Goal: Information Seeking & Learning: Learn about a topic

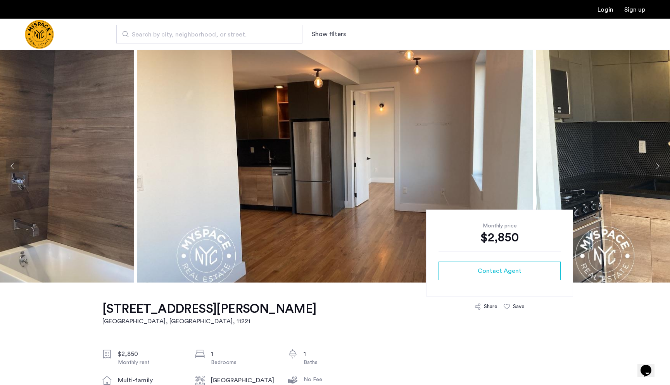
click at [282, 173] on img at bounding box center [334, 166] width 395 height 233
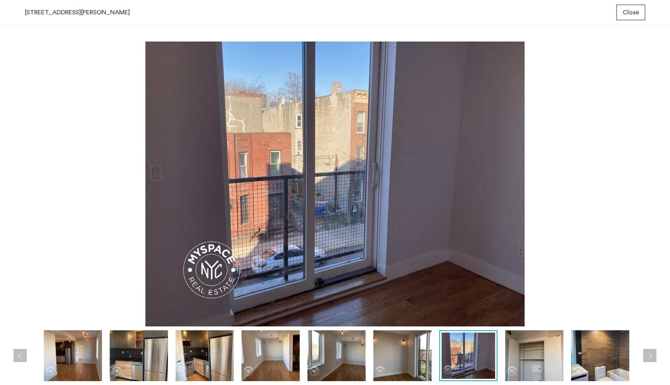
click at [623, 10] on span "Close" at bounding box center [631, 12] width 16 height 9
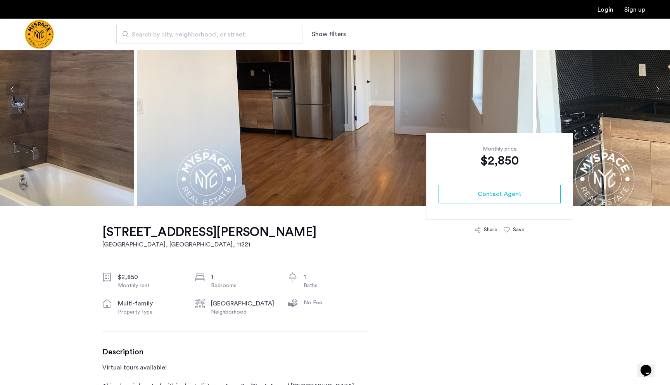
scroll to position [143, 0]
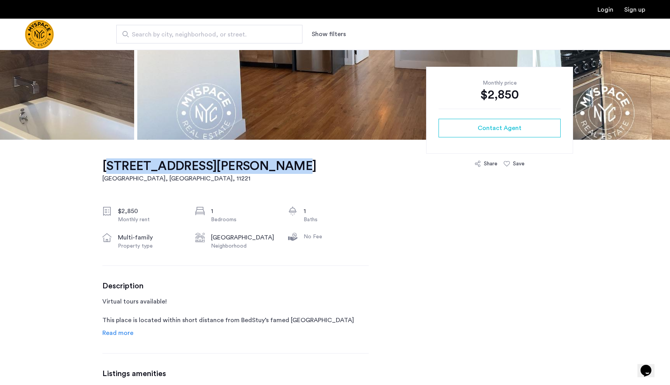
drag, startPoint x: 83, startPoint y: 164, endPoint x: 250, endPoint y: 165, distance: 167.1
copy h1 "217 Malcolm X Blvd, Unit 3C"
click at [310, 100] on img at bounding box center [334, 23] width 395 height 233
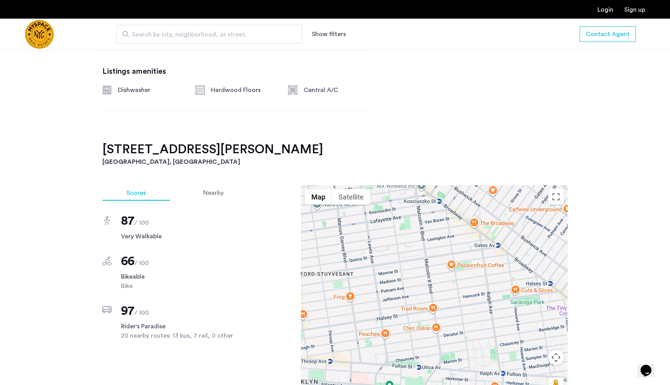
scroll to position [509, 0]
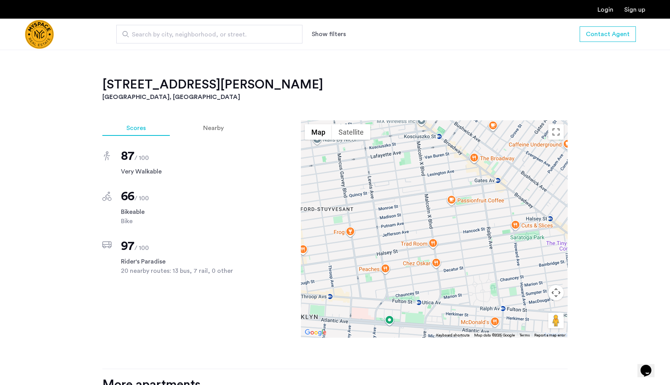
click at [417, 211] on div at bounding box center [434, 228] width 267 height 217
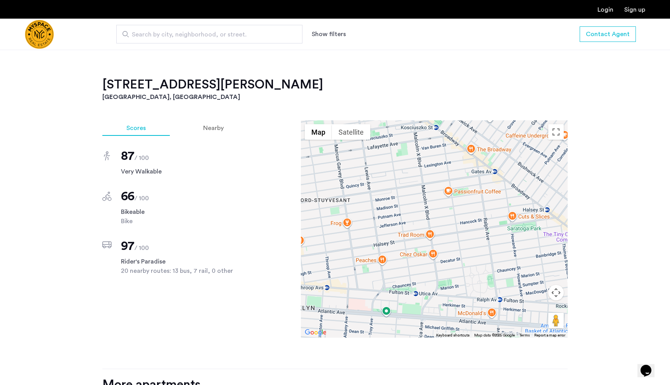
drag, startPoint x: 422, startPoint y: 221, endPoint x: 434, endPoint y: 243, distance: 24.6
click at [434, 243] on div at bounding box center [434, 228] width 267 height 217
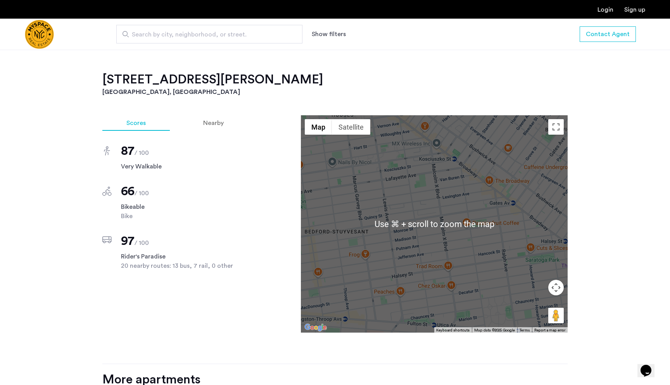
scroll to position [517, 0]
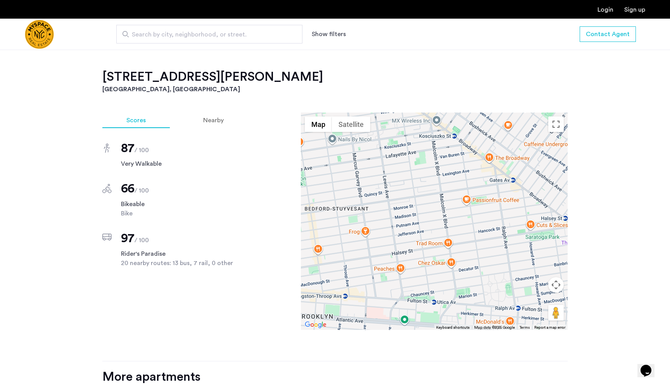
drag, startPoint x: 434, startPoint y: 245, endPoint x: 434, endPoint y: 216, distance: 29.1
click at [434, 216] on div at bounding box center [434, 220] width 267 height 217
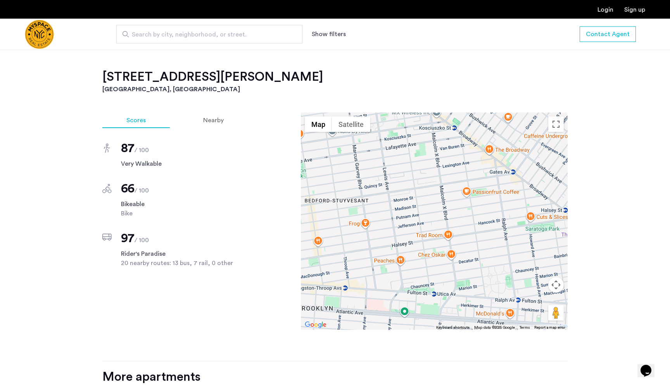
click at [431, 209] on div at bounding box center [434, 220] width 267 height 217
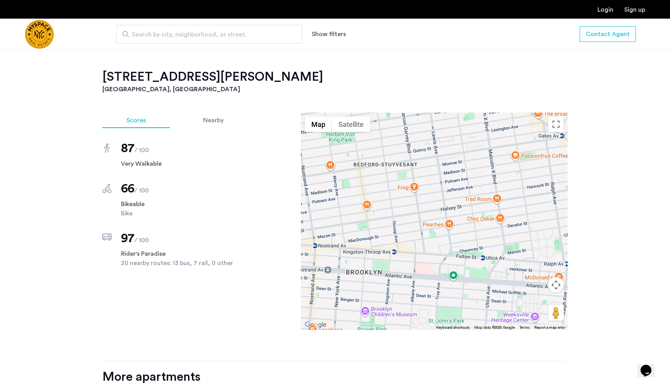
drag, startPoint x: 432, startPoint y: 216, endPoint x: 479, endPoint y: 180, distance: 58.9
click at [479, 180] on div at bounding box center [434, 220] width 267 height 217
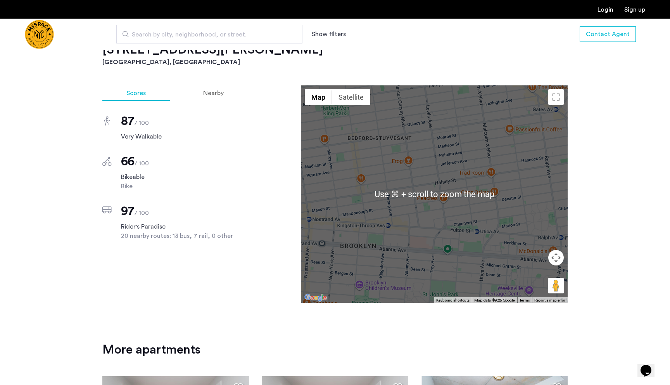
scroll to position [543, 0]
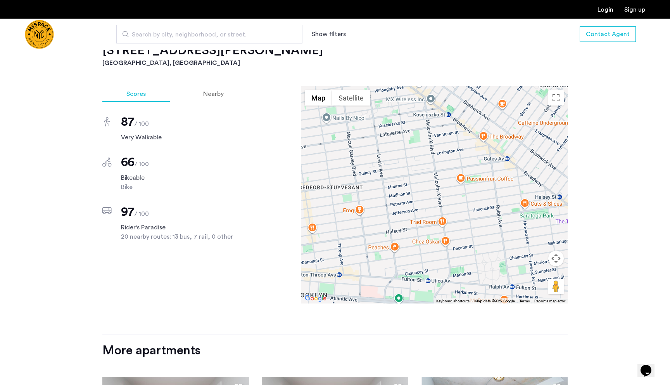
drag, startPoint x: 479, startPoint y: 180, endPoint x: 430, endPoint y: 229, distance: 69.3
click at [430, 229] on div at bounding box center [434, 194] width 267 height 217
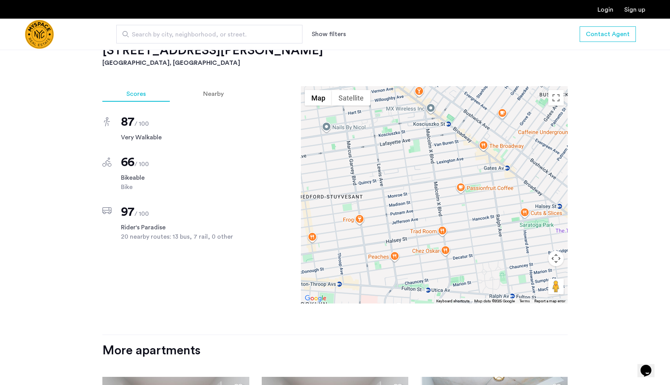
drag, startPoint x: 444, startPoint y: 171, endPoint x: 443, endPoint y: 203, distance: 31.4
click at [443, 203] on div at bounding box center [434, 194] width 267 height 217
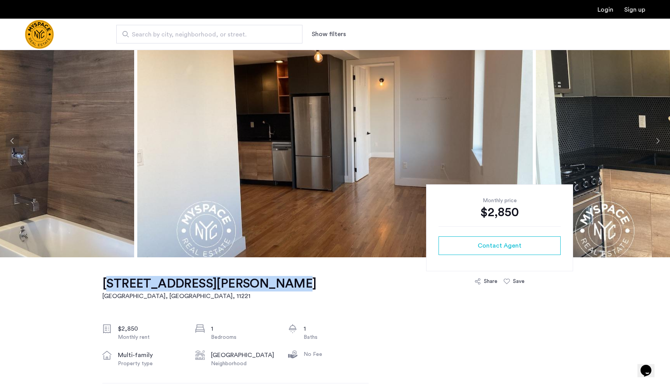
scroll to position [0, 0]
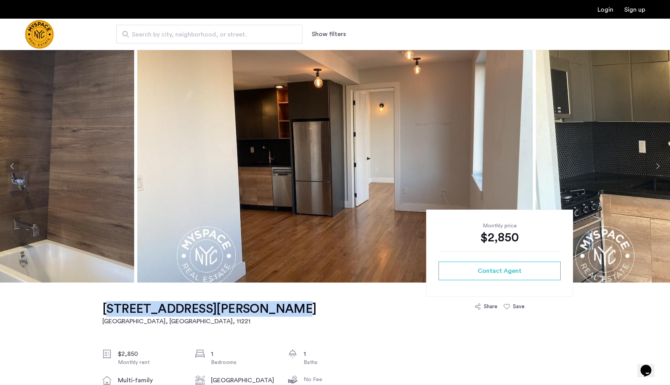
copy h1 "217 Malcolm X Blvd, Unit 3C"
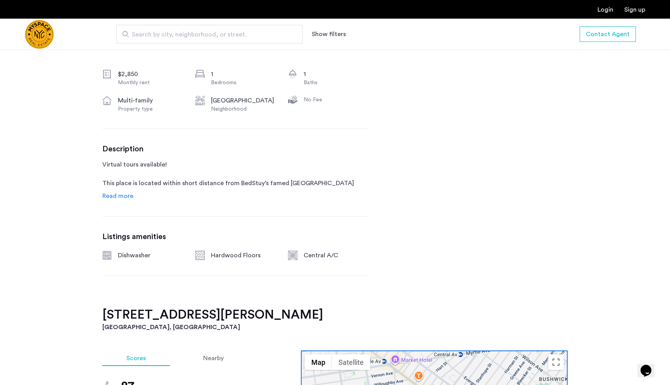
scroll to position [288, 0]
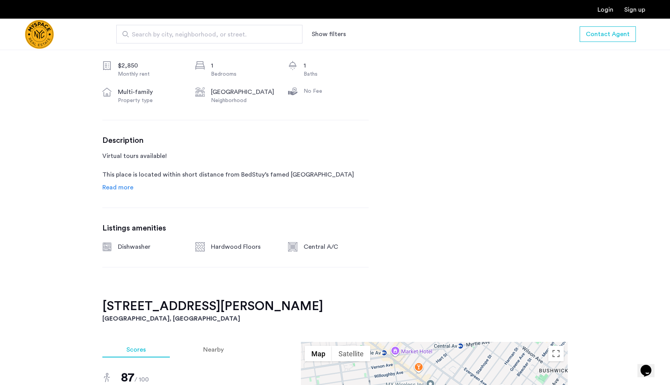
click at [124, 189] on span "Read more" at bounding box center [117, 187] width 31 height 6
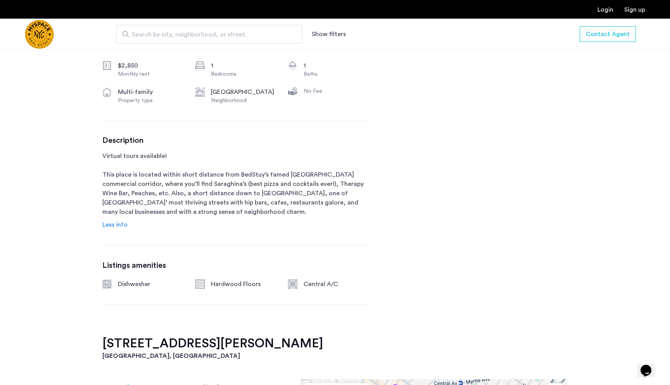
click at [124, 189] on p "Virtual tours available! This place is located within short distance from BedSt…" at bounding box center [235, 183] width 266 height 65
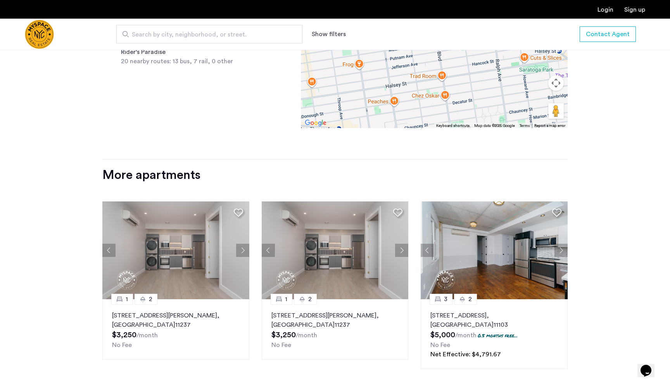
scroll to position [754, 0]
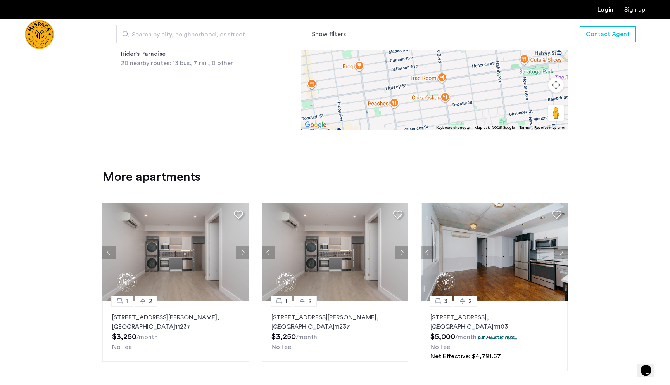
click at [242, 252] on button "Next apartment" at bounding box center [242, 251] width 13 height 13
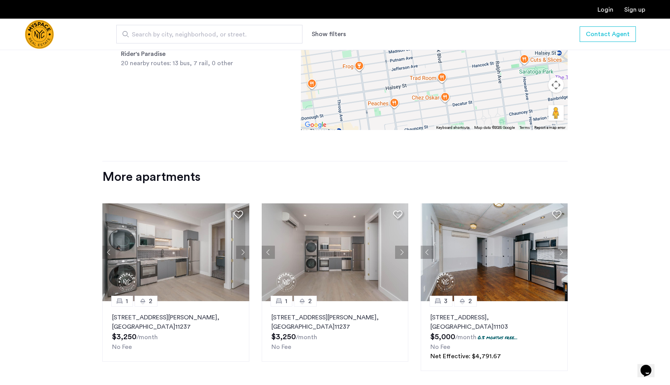
click at [109, 249] on button "Previous apartment" at bounding box center [108, 251] width 13 height 13
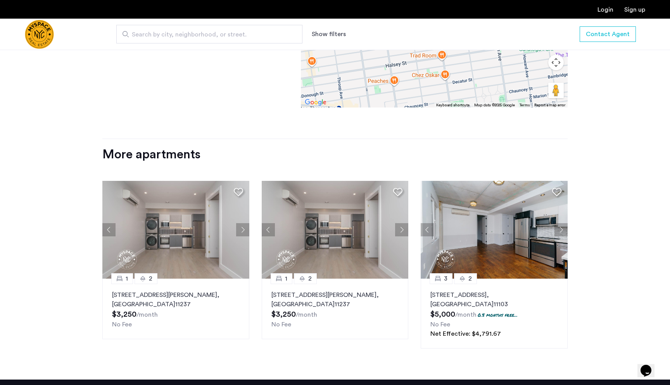
scroll to position [778, 0]
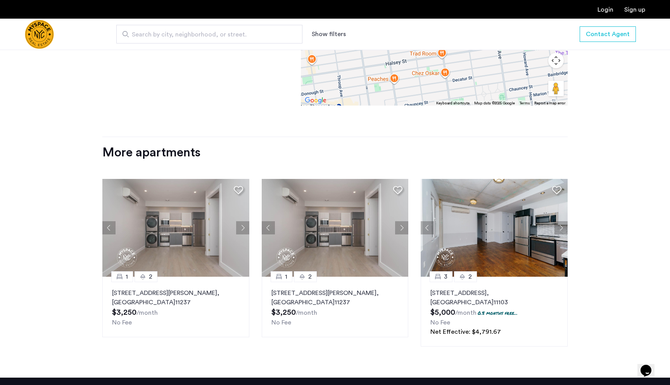
click at [210, 235] on img at bounding box center [175, 228] width 147 height 98
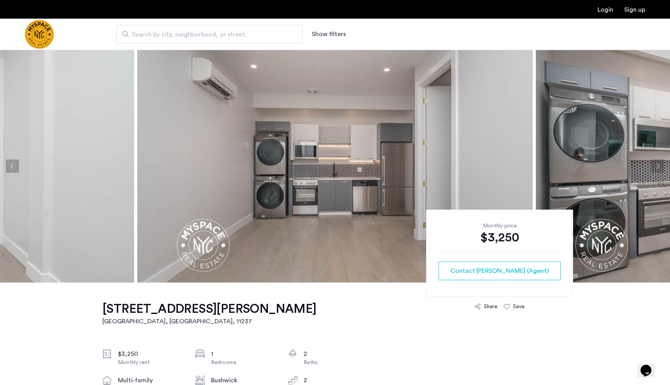
click at [235, 168] on img at bounding box center [334, 166] width 395 height 233
click at [41, 35] on img "Cazamio Logo" at bounding box center [39, 34] width 29 height 29
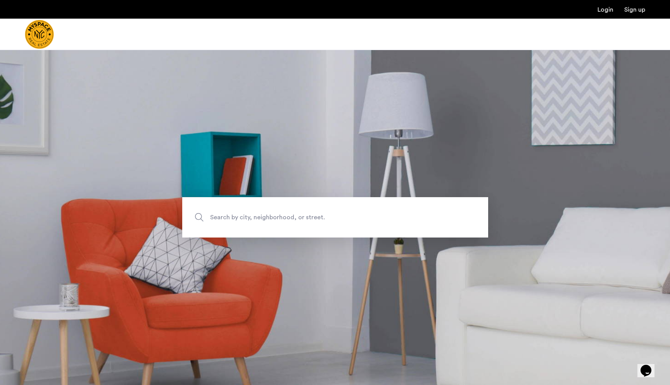
click at [273, 213] on span "Search by city, neighborhood, or street." at bounding box center [317, 217] width 214 height 10
click at [273, 213] on input "Search by city, neighborhood, or street." at bounding box center [335, 217] width 306 height 40
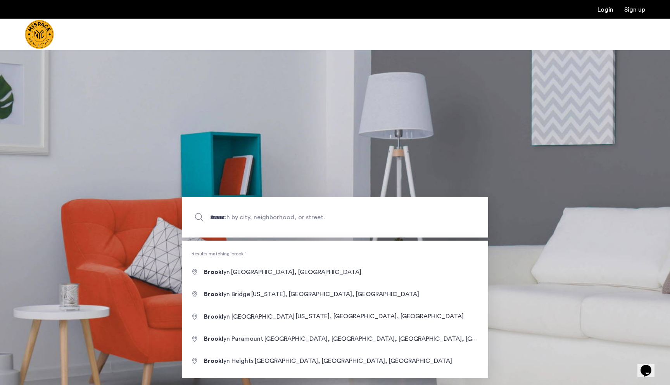
type input "**********"
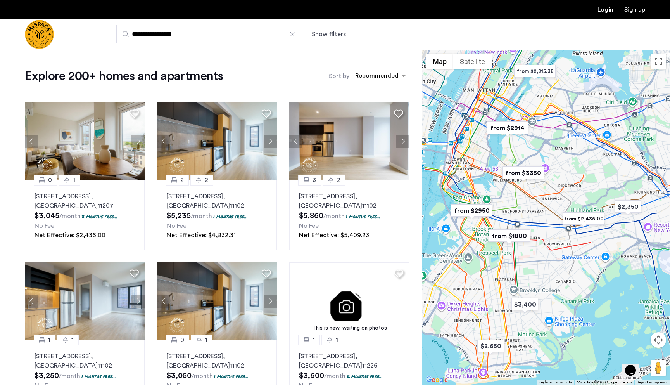
click at [474, 211] on img "from $2950" at bounding box center [472, 210] width 48 height 17
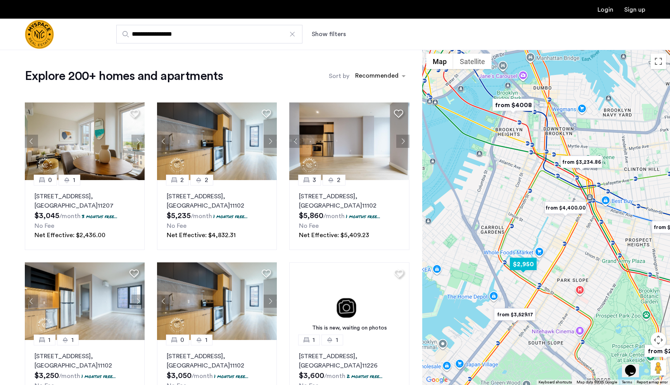
click at [526, 264] on img "$2,950" at bounding box center [523, 263] width 33 height 17
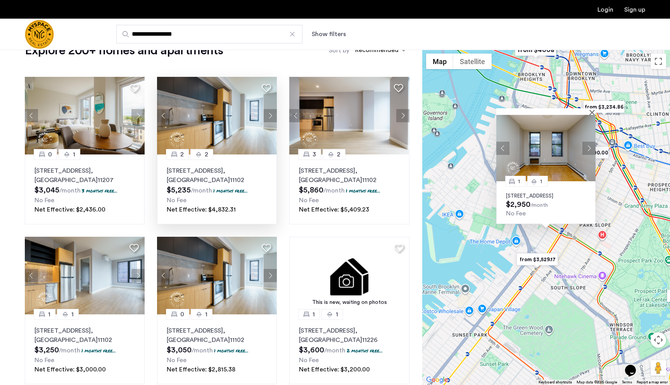
scroll to position [27, 0]
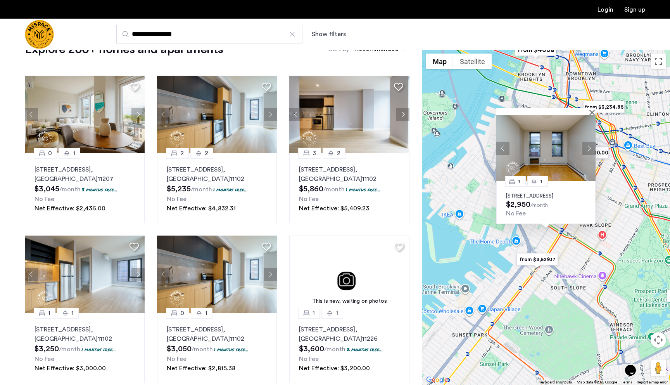
click at [588, 143] on button "Next apartment" at bounding box center [588, 147] width 13 height 13
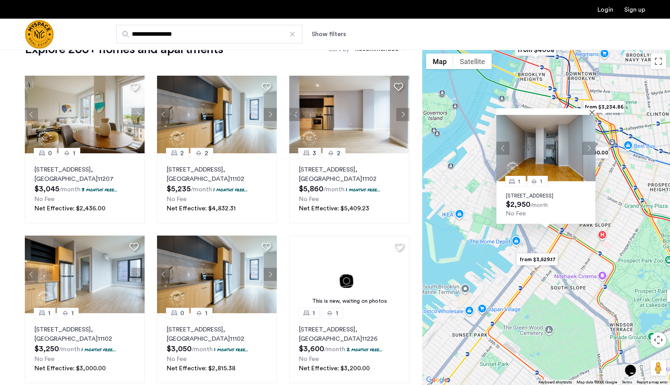
click at [588, 143] on button "Next apartment" at bounding box center [588, 147] width 13 height 13
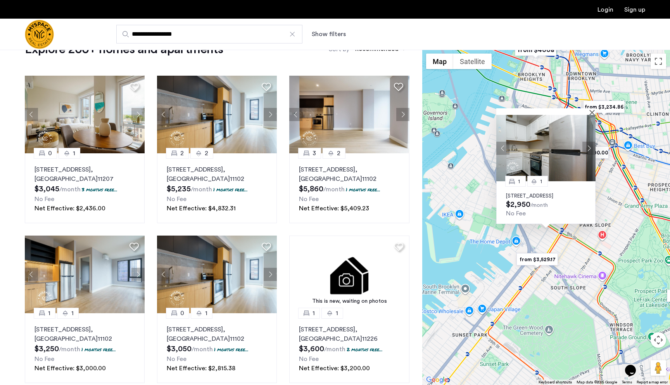
click at [588, 143] on button "Next apartment" at bounding box center [588, 147] width 13 height 13
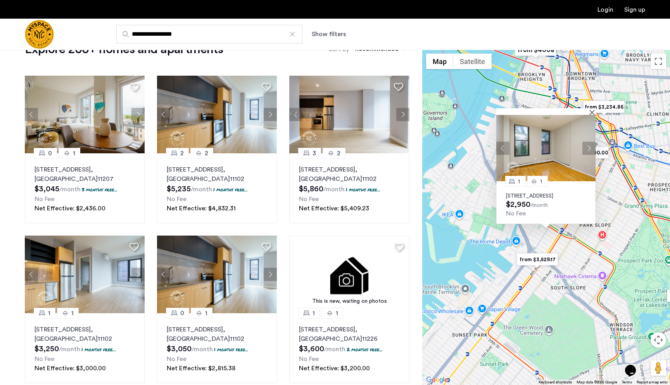
click at [564, 145] on img at bounding box center [545, 148] width 99 height 66
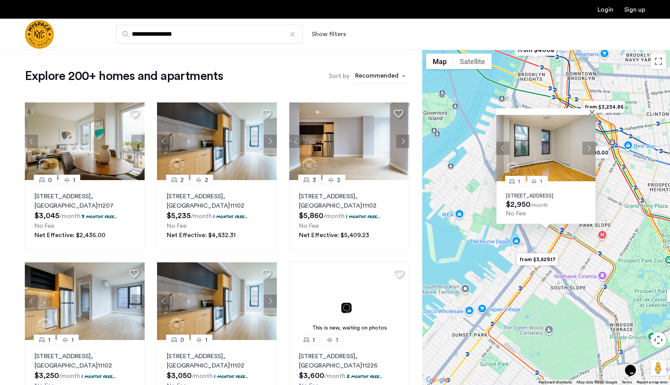
click at [379, 72] on div "sort-apartment" at bounding box center [377, 77] width 46 height 10
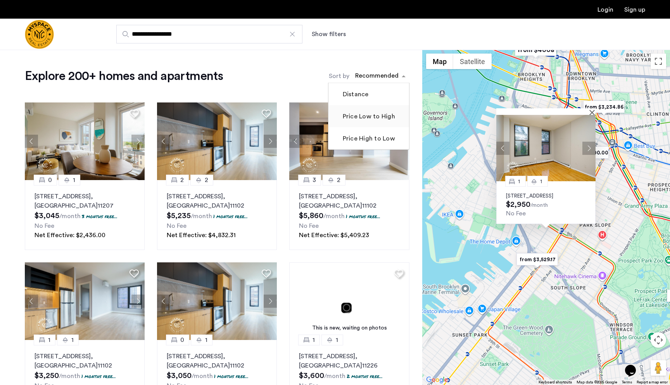
click at [367, 121] on label "Price Low to High" at bounding box center [368, 116] width 54 height 9
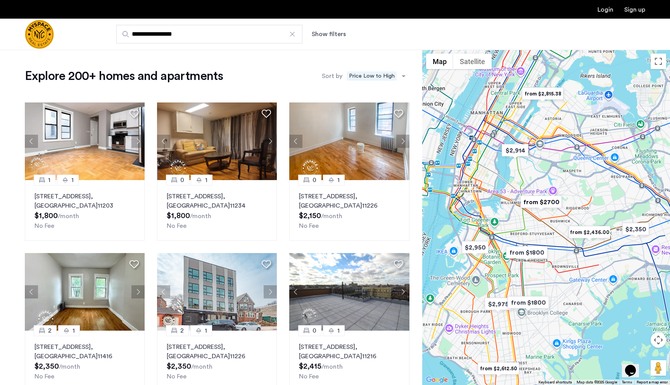
drag, startPoint x: 498, startPoint y: 171, endPoint x: 509, endPoint y: 194, distance: 24.8
click at [509, 194] on div at bounding box center [546, 217] width 248 height 335
click at [319, 34] on button "Show filters" at bounding box center [329, 33] width 34 height 9
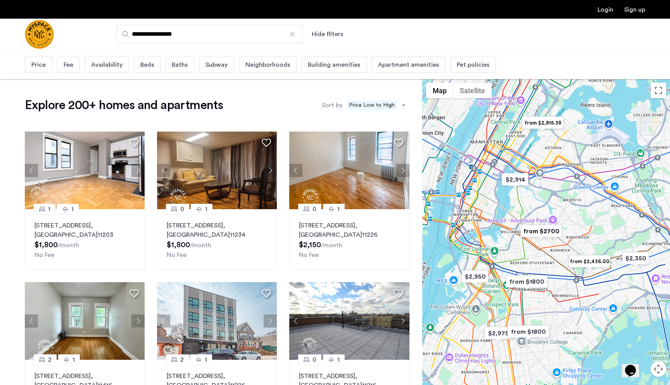
click at [150, 64] on span "Beds" at bounding box center [147, 64] width 14 height 9
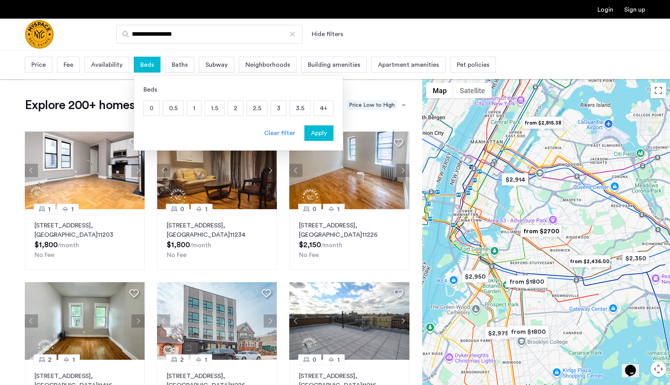
click at [198, 109] on p "1" at bounding box center [194, 108] width 14 height 15
click at [315, 133] on span "Apply" at bounding box center [319, 132] width 16 height 9
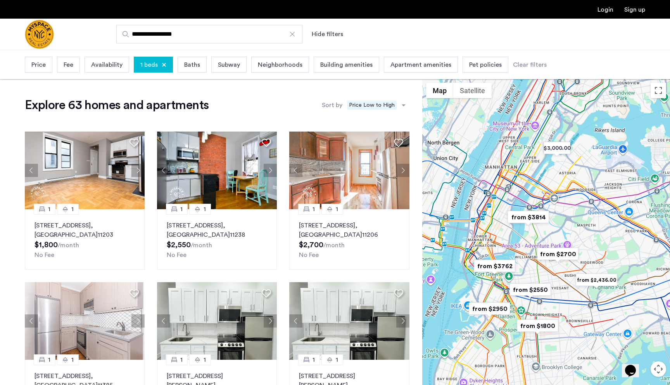
click at [66, 61] on span "Fee" at bounding box center [69, 64] width 10 height 9
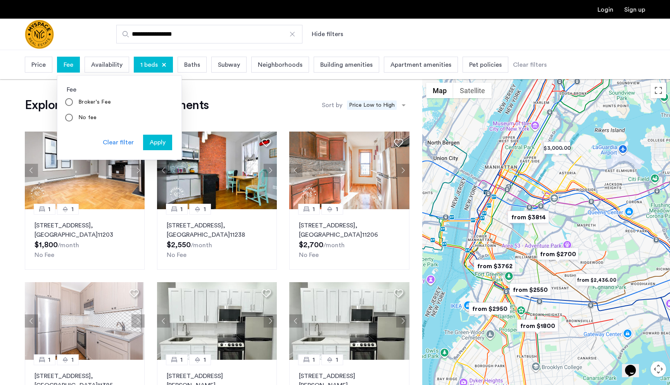
click at [41, 64] on span "Price" at bounding box center [38, 64] width 14 height 9
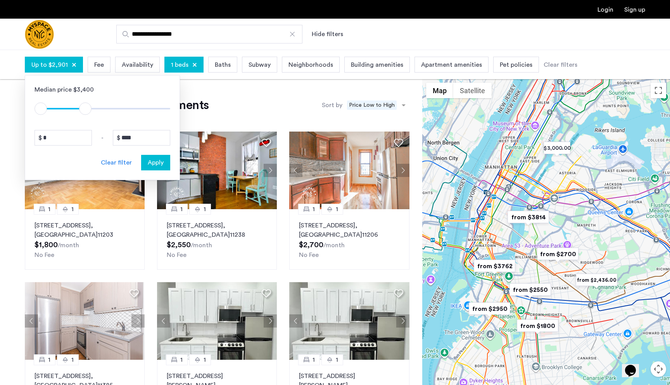
type input "****"
drag, startPoint x: 161, startPoint y: 107, endPoint x: 87, endPoint y: 108, distance: 73.7
click at [87, 108] on span "ngx-slider-max" at bounding box center [87, 108] width 12 height 12
click at [153, 159] on span "Apply" at bounding box center [156, 162] width 16 height 9
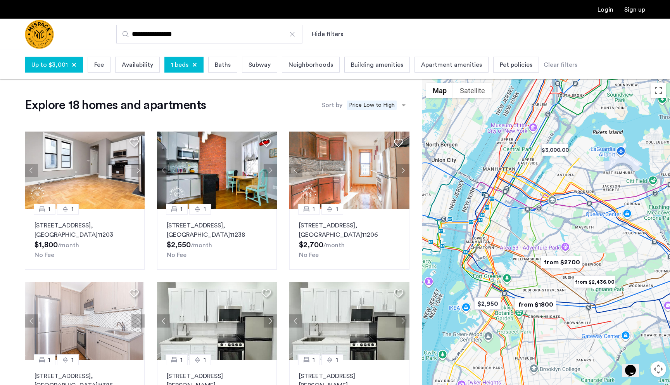
click at [131, 65] on span "Availability" at bounding box center [137, 64] width 31 height 9
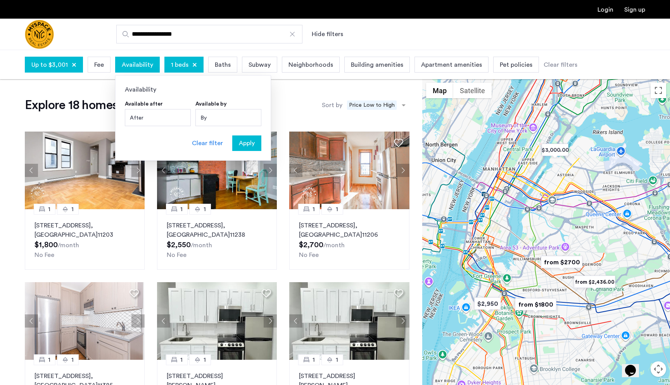
click at [223, 64] on span "Baths" at bounding box center [223, 64] width 16 height 9
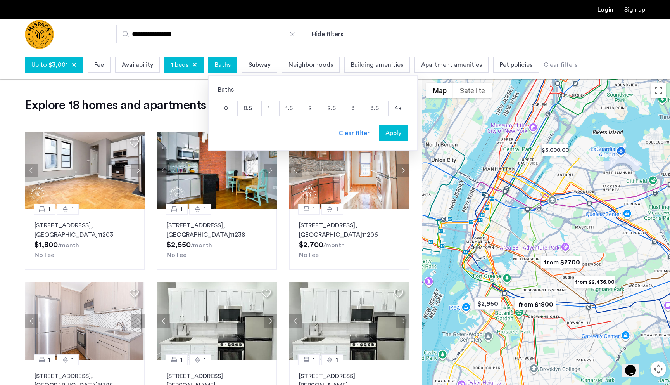
click at [265, 102] on p "1" at bounding box center [269, 108] width 14 height 15
click at [387, 132] on span "Apply" at bounding box center [393, 132] width 16 height 9
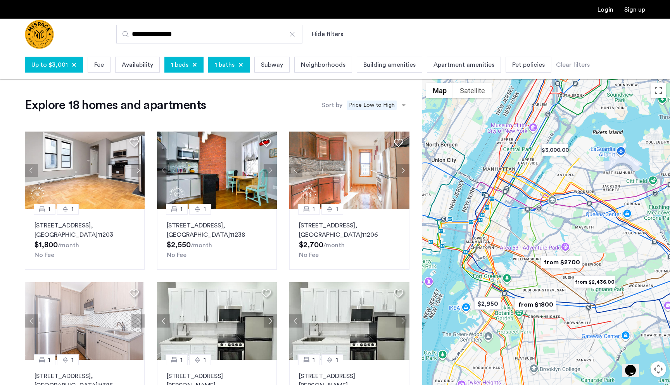
click at [271, 60] on div "Subway" at bounding box center [271, 65] width 35 height 16
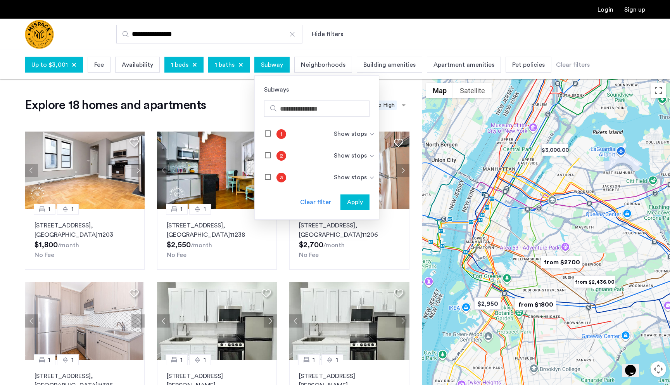
click at [272, 63] on span "Subway" at bounding box center [272, 64] width 22 height 9
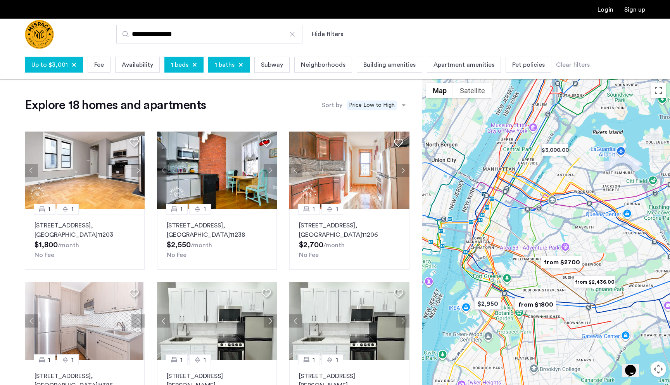
click at [333, 64] on span "Neighborhoods" at bounding box center [323, 64] width 45 height 9
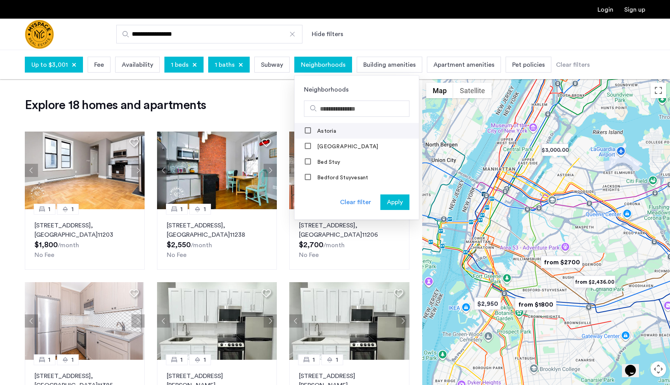
click at [317, 135] on mat-checkbox "Astoria" at bounding box center [357, 131] width 124 height 16
click at [310, 161] on div "Bed Stuy" at bounding box center [323, 162] width 36 height 8
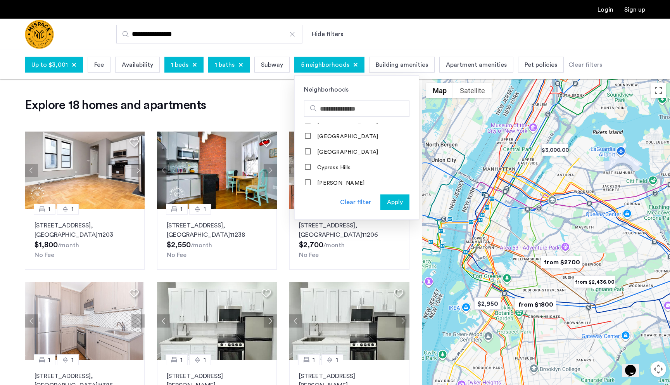
scroll to position [266, 0]
click at [351, 203] on div "Clear filter" at bounding box center [355, 201] width 31 height 9
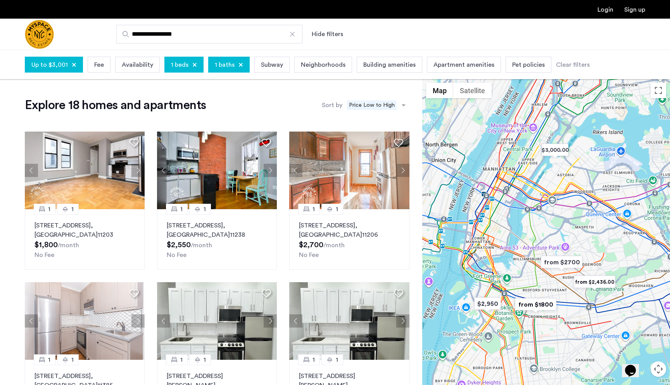
click at [380, 63] on span "Building amenities" at bounding box center [389, 64] width 52 height 9
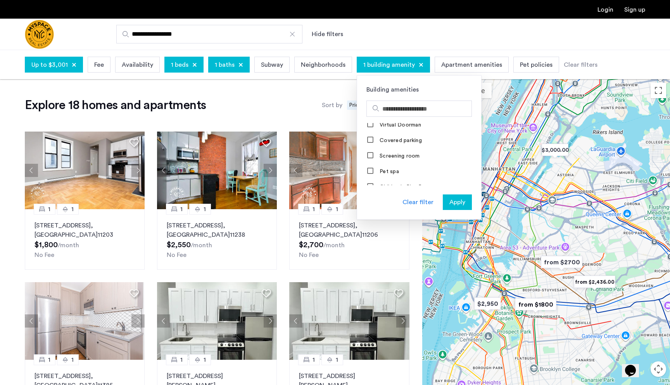
scroll to position [297, 0]
click at [449, 203] on span "Apply" at bounding box center [457, 201] width 16 height 9
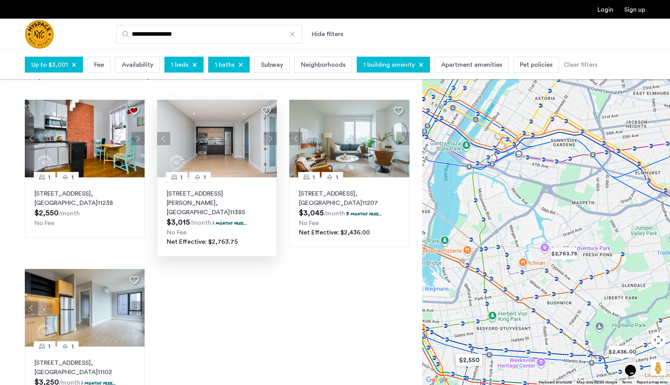
scroll to position [22, 0]
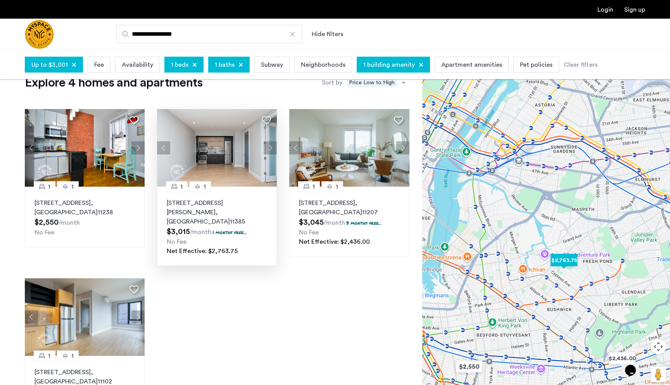
click at [240, 166] on img at bounding box center [217, 148] width 120 height 78
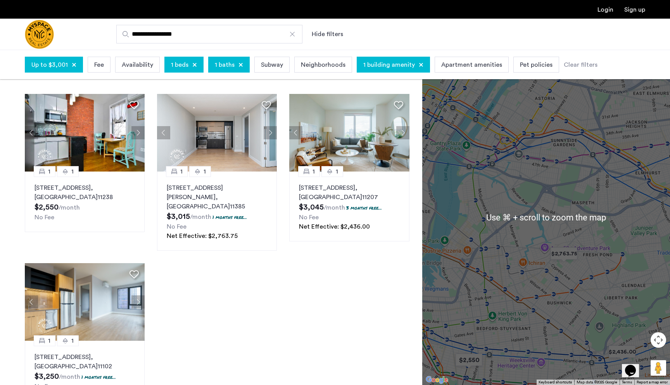
scroll to position [61, 0]
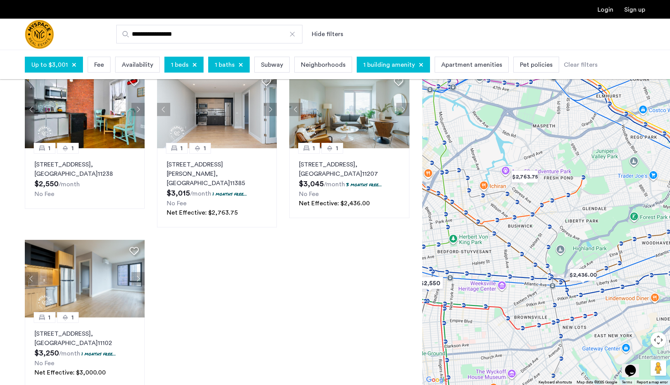
drag, startPoint x: 518, startPoint y: 246, endPoint x: 479, endPoint y: 168, distance: 87.7
click at [479, 168] on div at bounding box center [546, 217] width 248 height 335
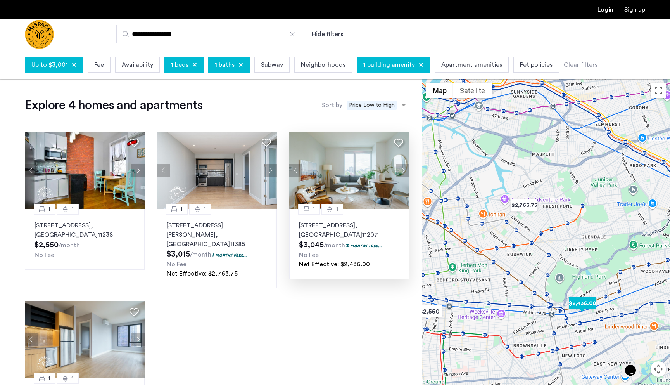
click at [402, 169] on button "Next apartment" at bounding box center [402, 170] width 13 height 13
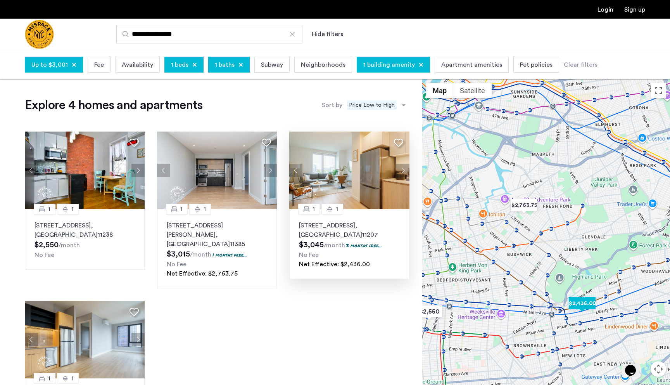
click at [403, 167] on button "Next apartment" at bounding box center [402, 170] width 13 height 13
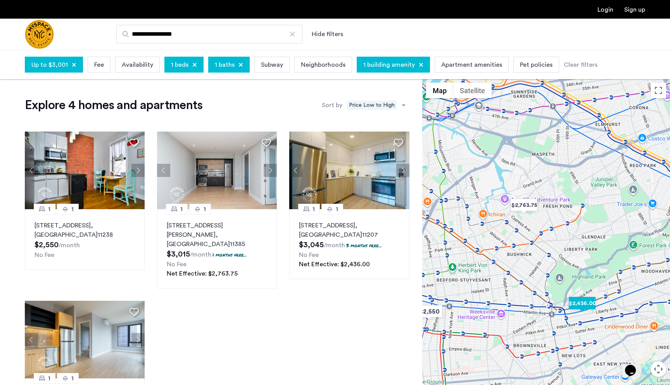
click at [371, 164] on img at bounding box center [349, 170] width 120 height 78
click at [105, 170] on img at bounding box center [85, 170] width 120 height 78
click at [247, 170] on img at bounding box center [217, 170] width 120 height 78
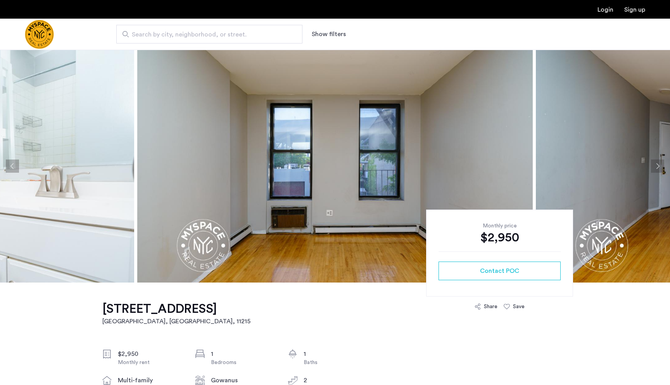
click at [217, 169] on img at bounding box center [334, 166] width 395 height 233
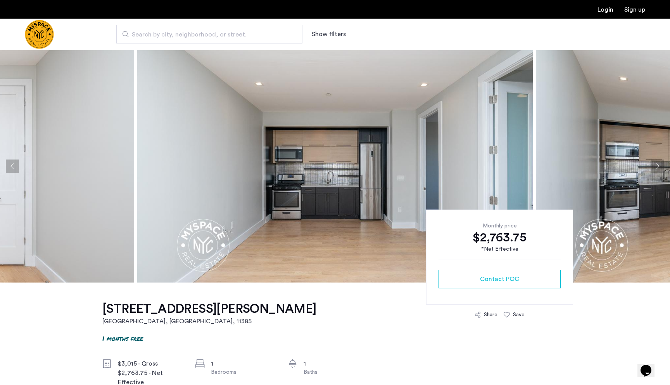
click at [237, 156] on img at bounding box center [334, 166] width 395 height 233
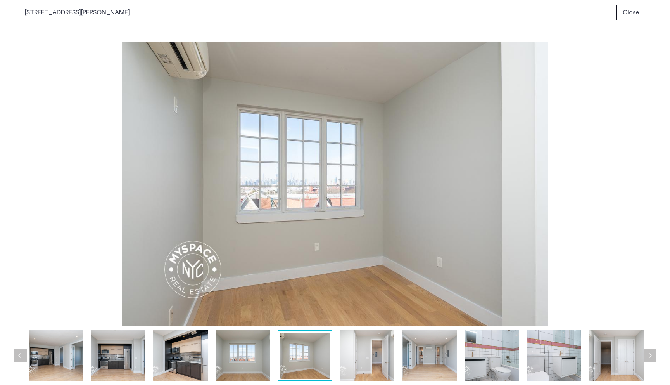
click at [626, 11] on span "Close" at bounding box center [631, 12] width 16 height 9
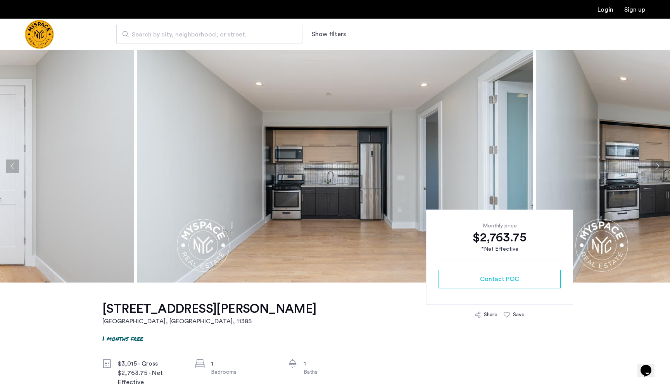
click at [338, 208] on img at bounding box center [334, 166] width 395 height 233
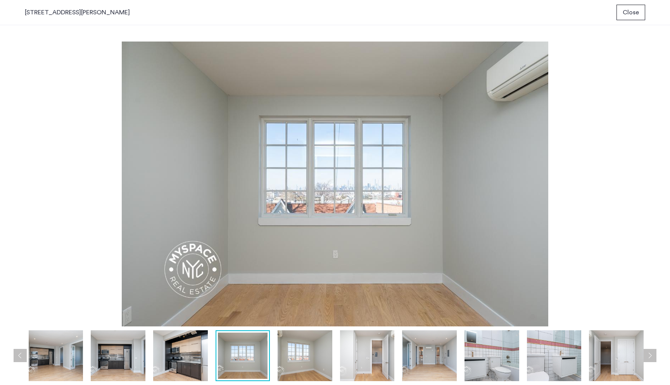
click at [630, 21] on div "1874 Hart St, Unit 4B Close" at bounding box center [335, 12] width 670 height 25
click at [629, 15] on span "Close" at bounding box center [631, 12] width 16 height 9
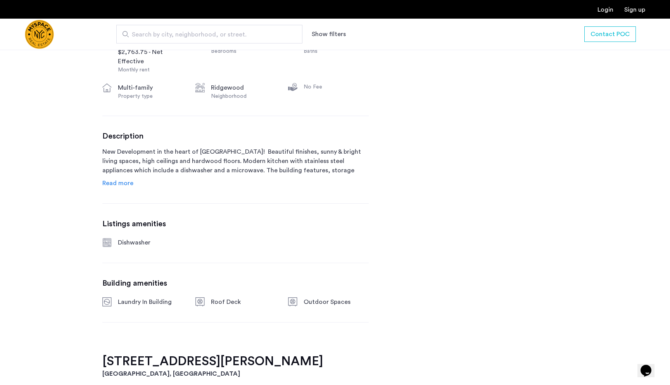
scroll to position [289, 0]
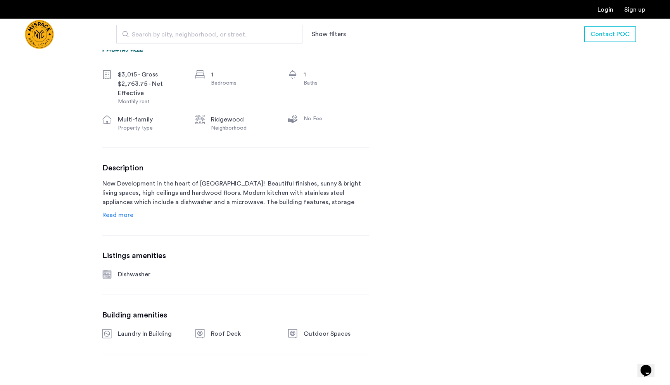
click at [124, 216] on span "Read more" at bounding box center [117, 215] width 31 height 6
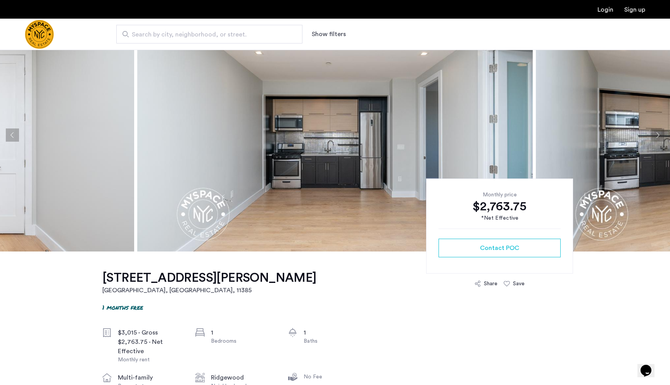
scroll to position [37, 0]
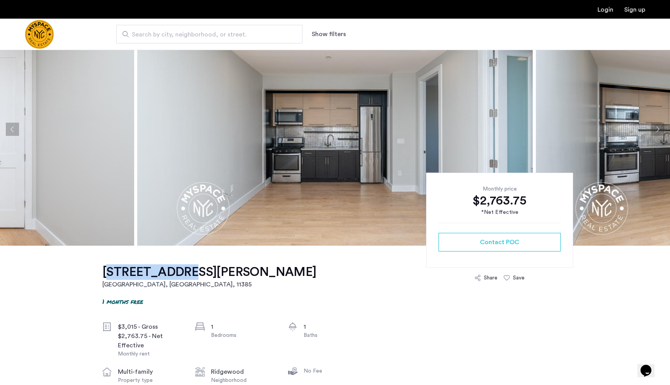
drag, startPoint x: 89, startPoint y: 277, endPoint x: 167, endPoint y: 276, distance: 77.9
copy h1 "1874 Hart St"
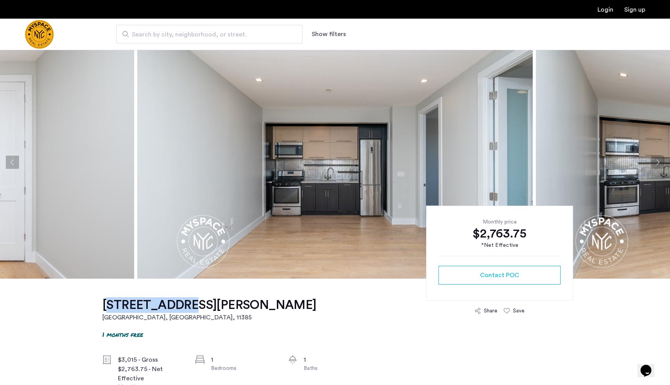
scroll to position [3, 0]
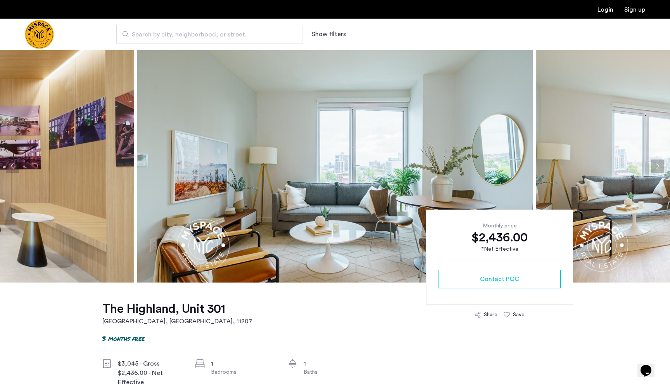
click at [198, 135] on img at bounding box center [334, 166] width 395 height 233
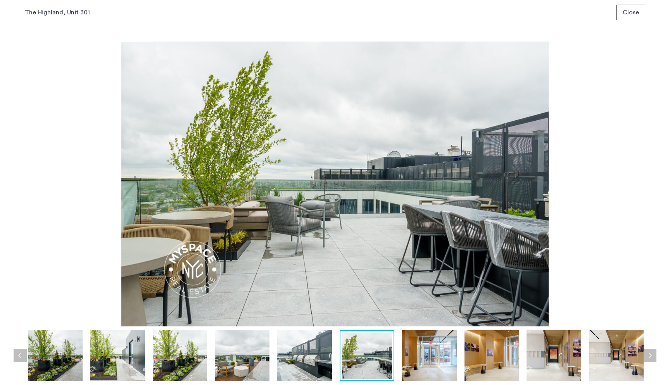
click at [629, 7] on button "Close" at bounding box center [630, 13] width 29 height 16
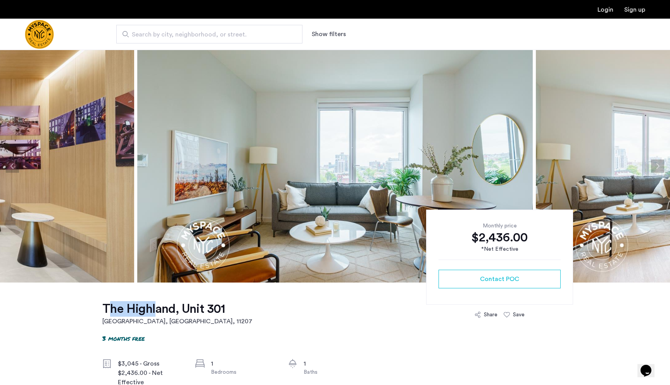
drag, startPoint x: 91, startPoint y: 310, endPoint x: 149, endPoint y: 310, distance: 57.4
click at [151, 324] on h2 "Brooklyn, NY , 11207" at bounding box center [177, 320] width 150 height 9
click at [286, 221] on img at bounding box center [334, 166] width 395 height 233
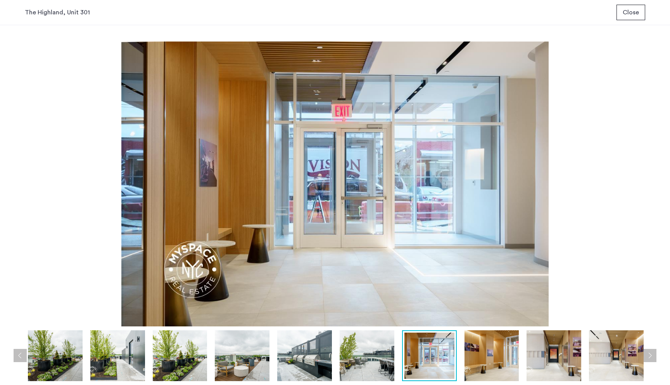
click at [637, 14] on span "Close" at bounding box center [631, 12] width 16 height 9
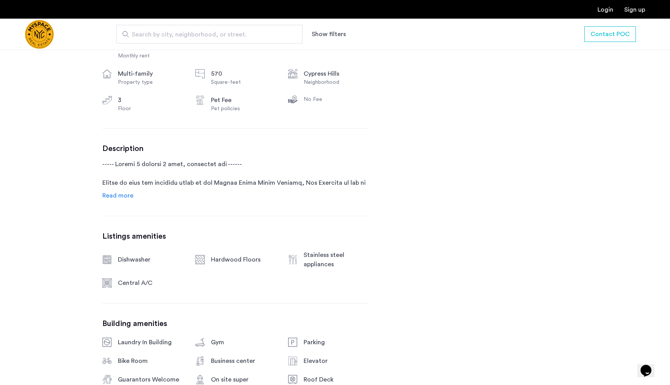
scroll to position [321, 0]
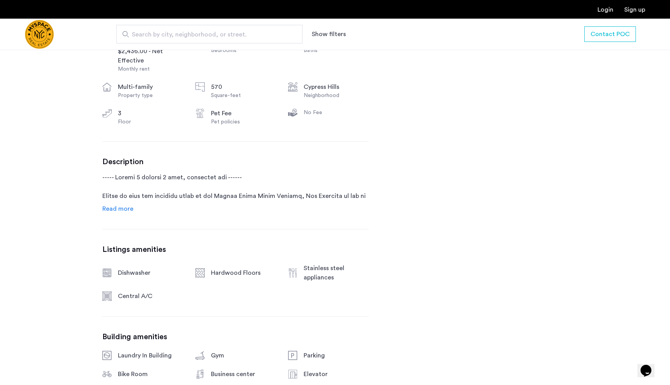
click at [121, 206] on span "Read more" at bounding box center [117, 208] width 31 height 6
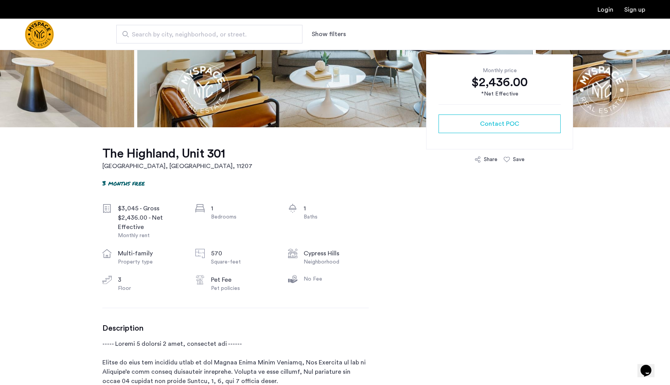
scroll to position [0, 0]
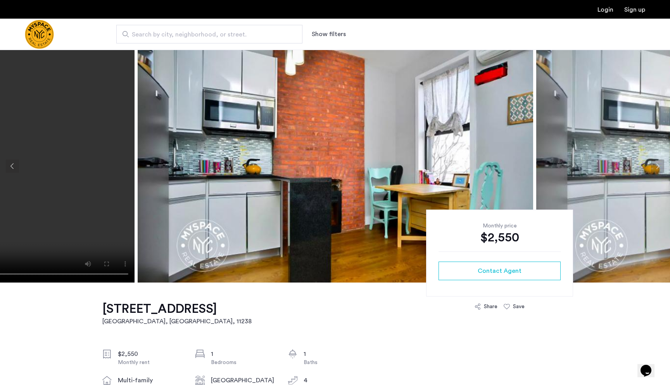
click at [243, 154] on img at bounding box center [335, 166] width 395 height 233
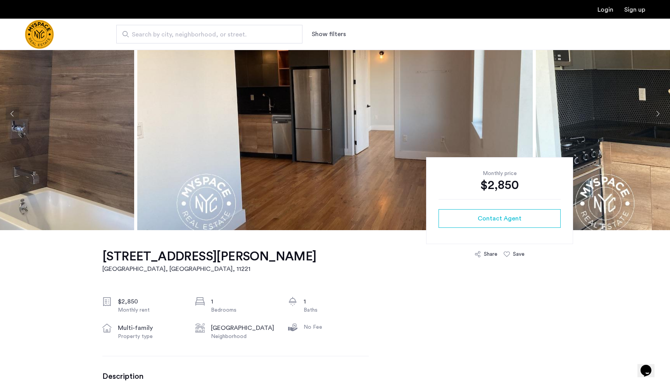
scroll to position [70, 0]
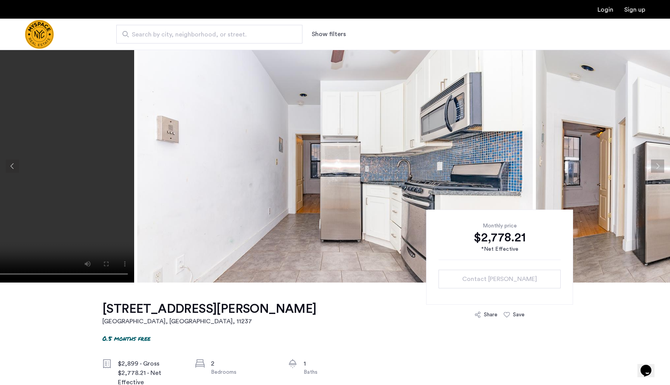
click at [363, 201] on img at bounding box center [334, 166] width 395 height 233
